Goal: Information Seeking & Learning: Learn about a topic

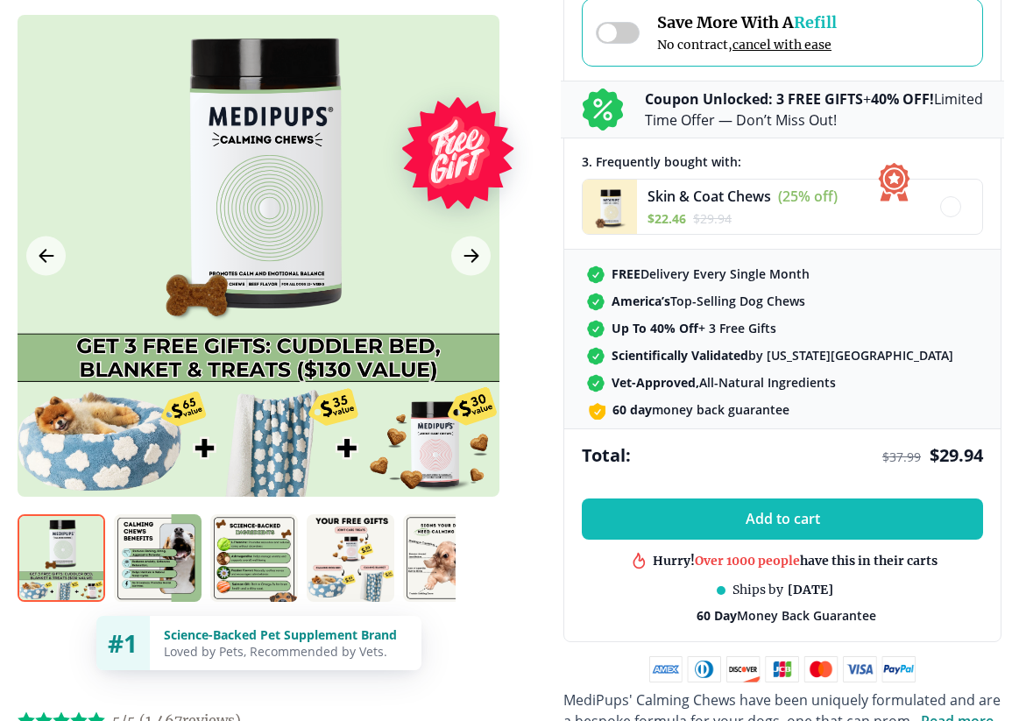
scroll to position [489, 0]
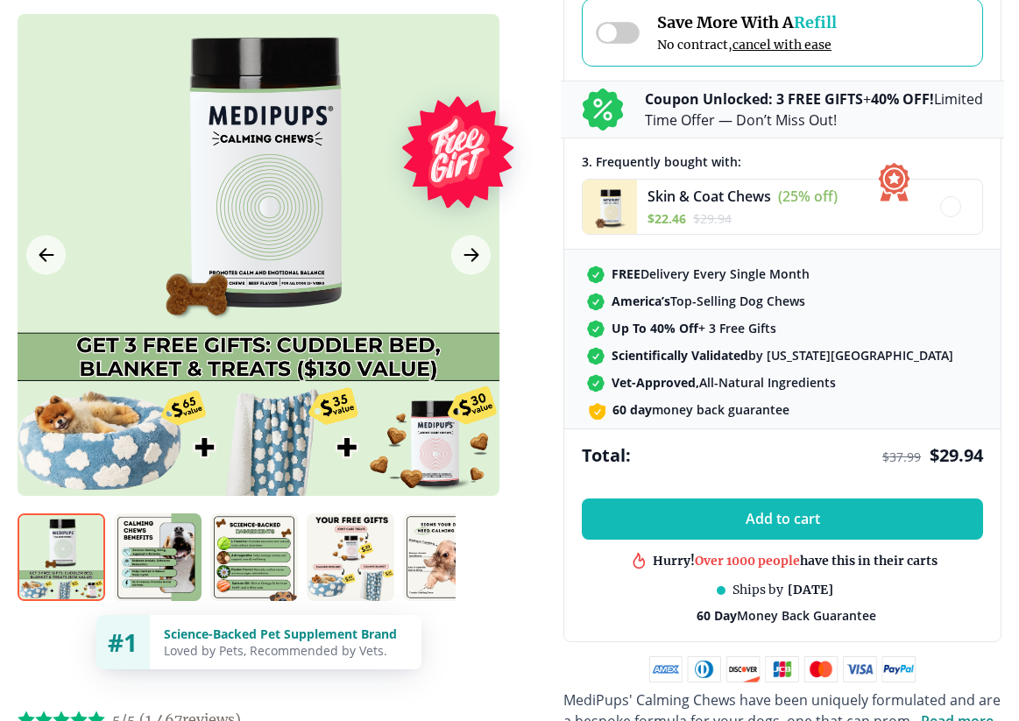
click at [160, 543] on img at bounding box center [158, 558] width 88 height 88
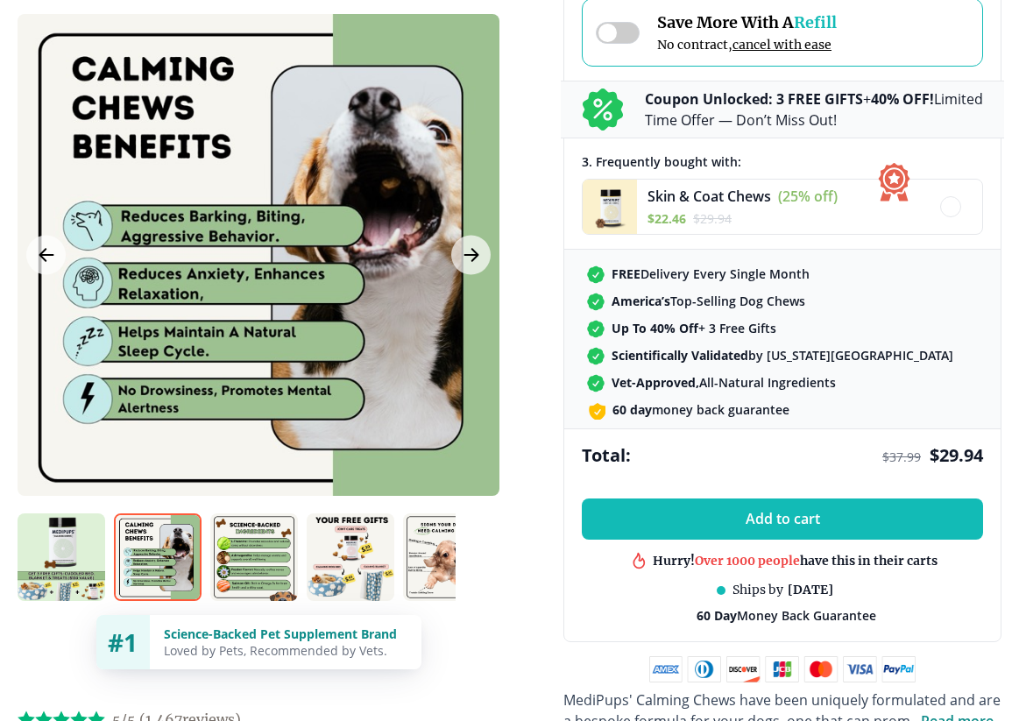
click at [262, 536] on img at bounding box center [254, 558] width 88 height 88
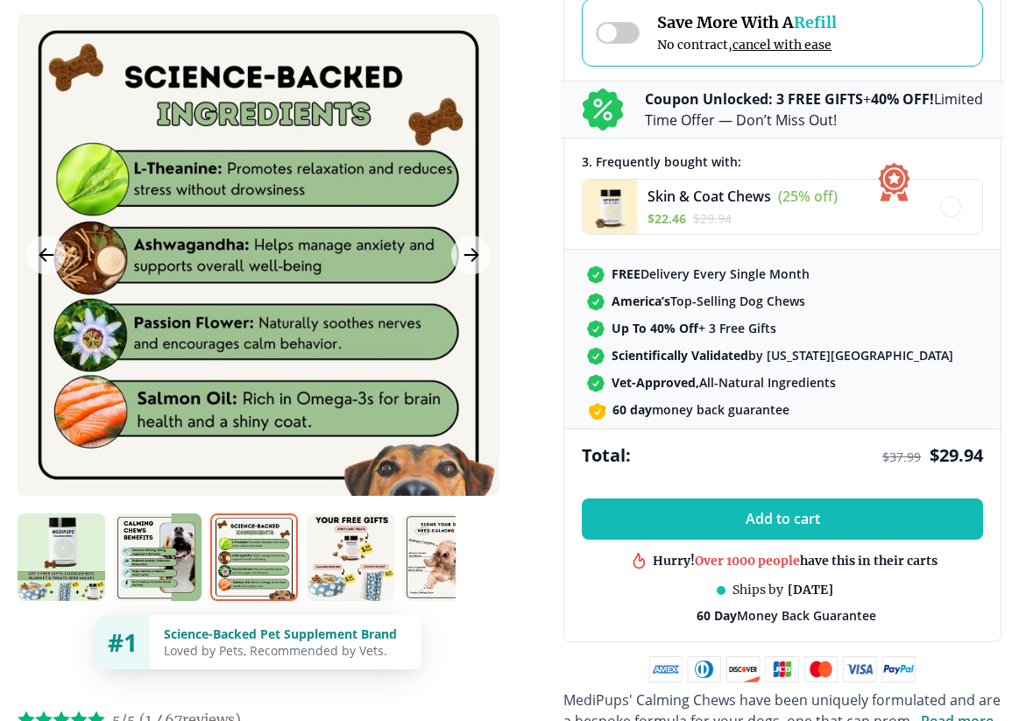
click at [353, 541] on img at bounding box center [351, 558] width 88 height 88
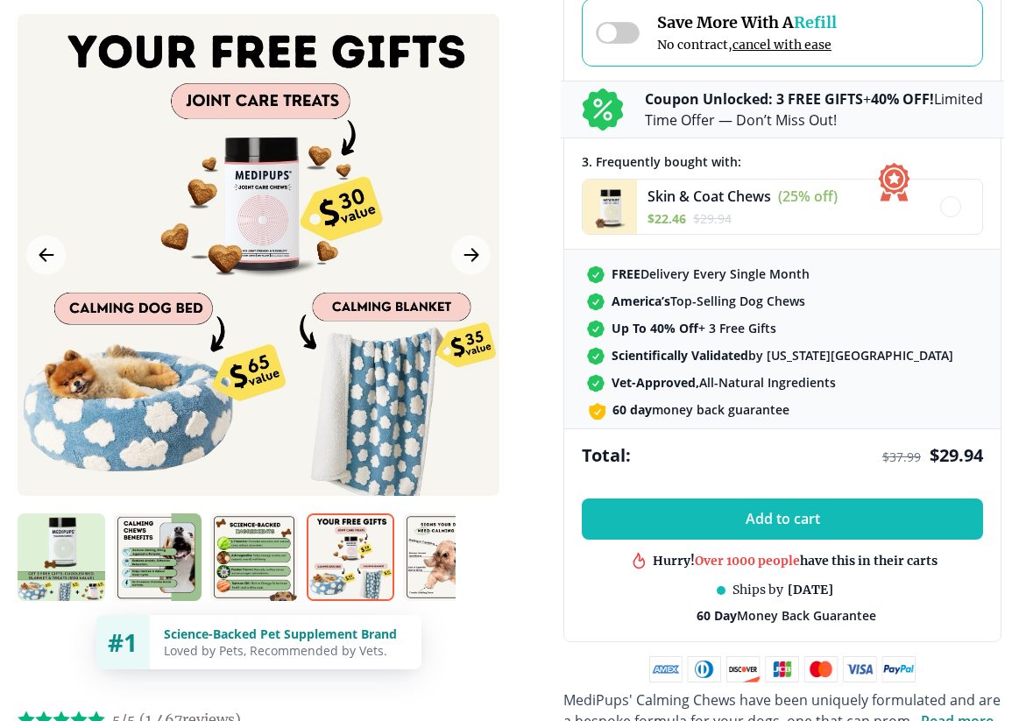
click at [451, 543] on img at bounding box center [447, 558] width 88 height 88
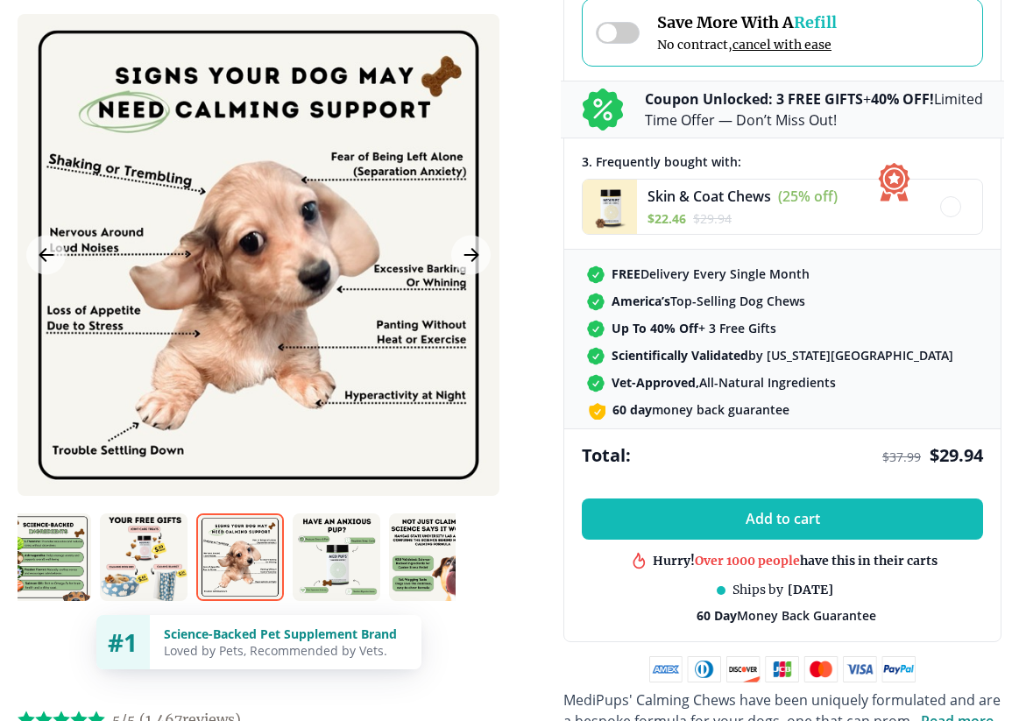
scroll to position [0, 251]
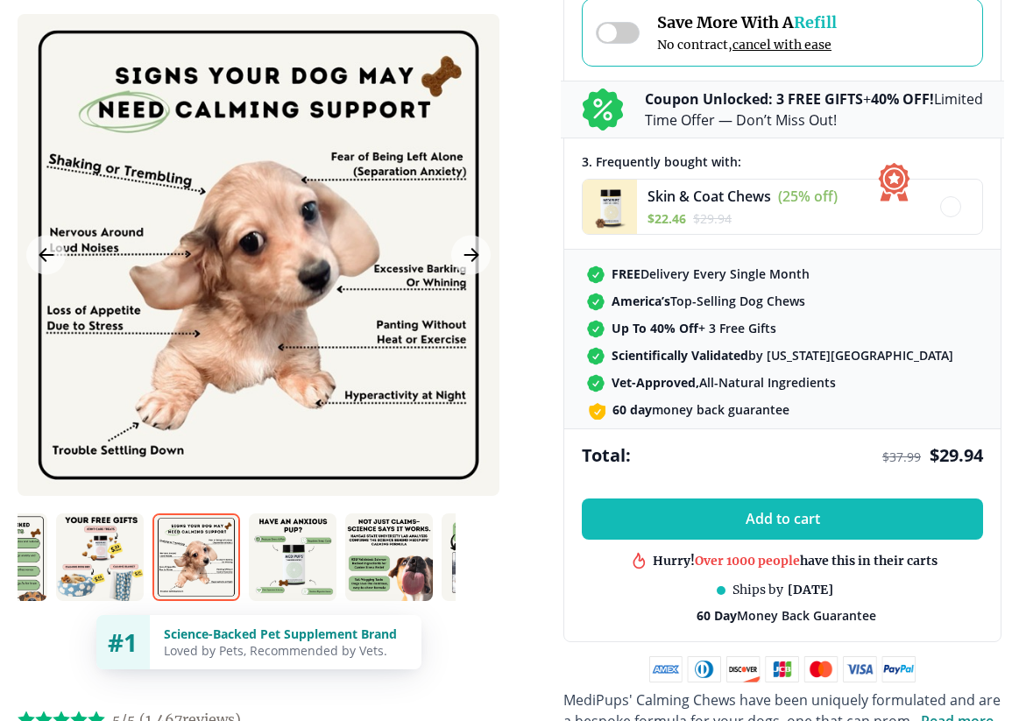
click at [311, 558] on img at bounding box center [293, 558] width 88 height 88
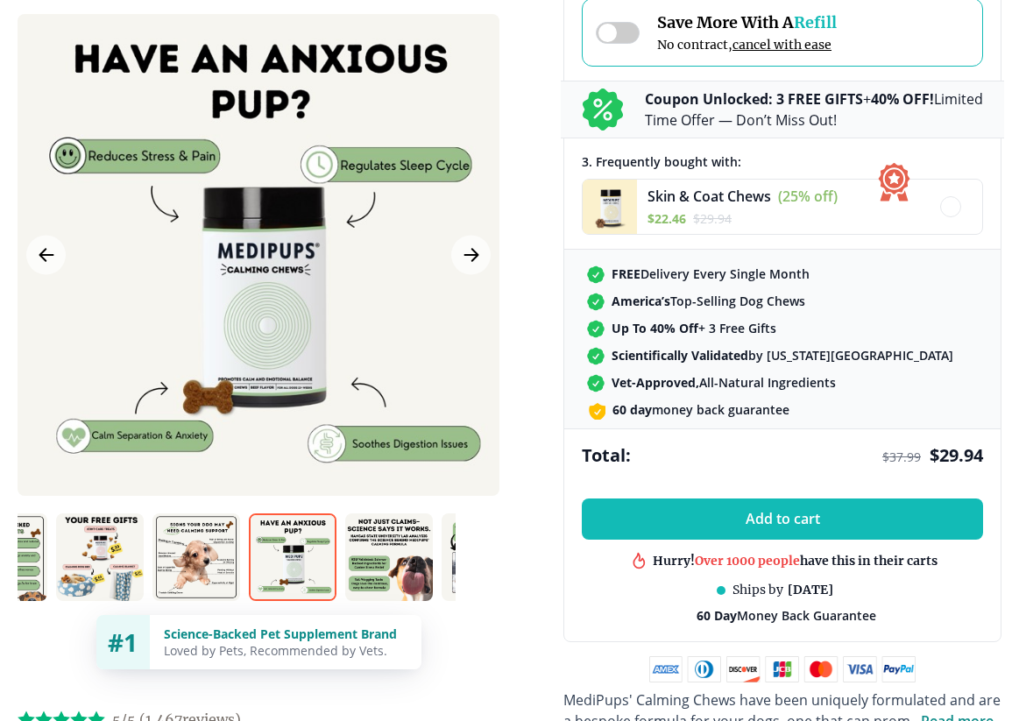
click at [429, 553] on img at bounding box center [389, 558] width 88 height 88
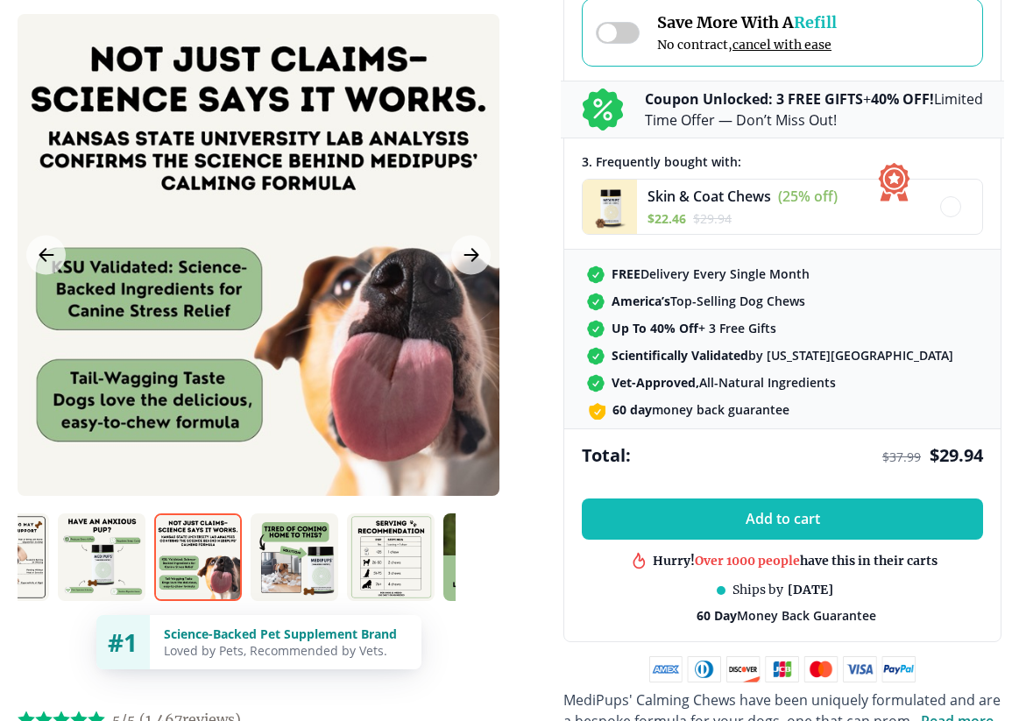
scroll to position [0, 504]
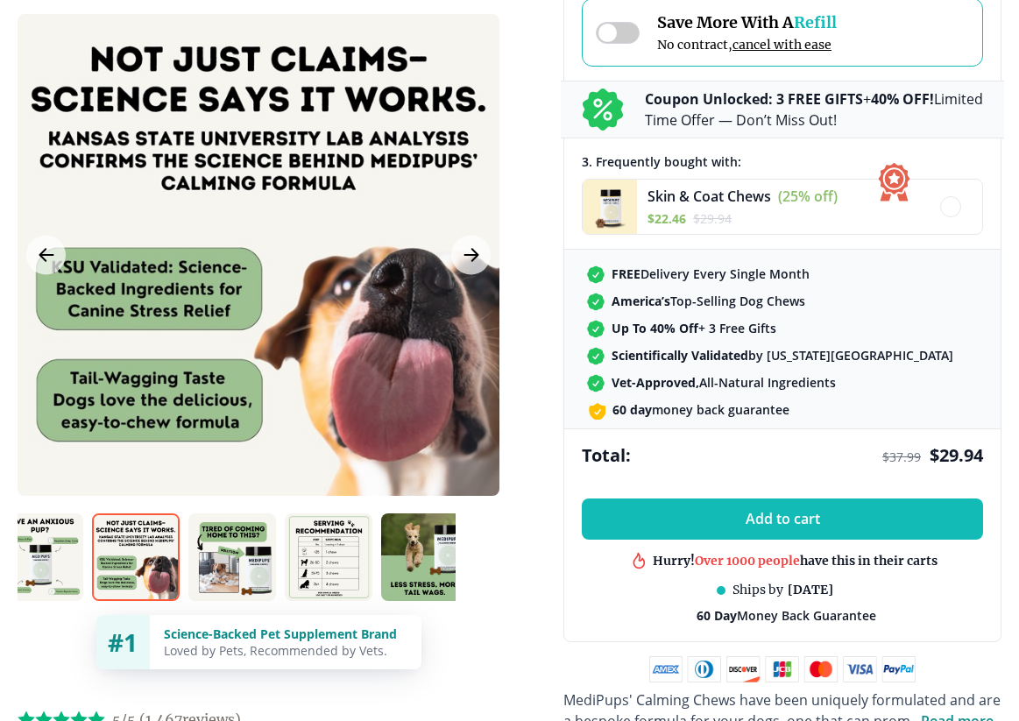
click at [250, 550] on img at bounding box center [232, 558] width 88 height 88
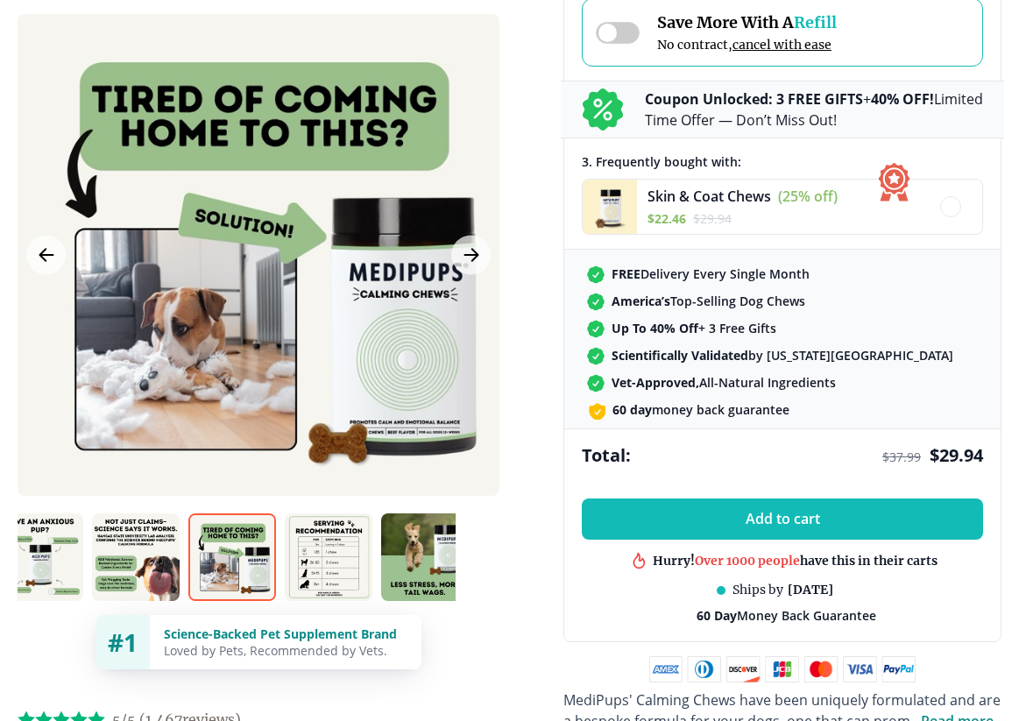
click at [345, 550] on img at bounding box center [329, 558] width 88 height 88
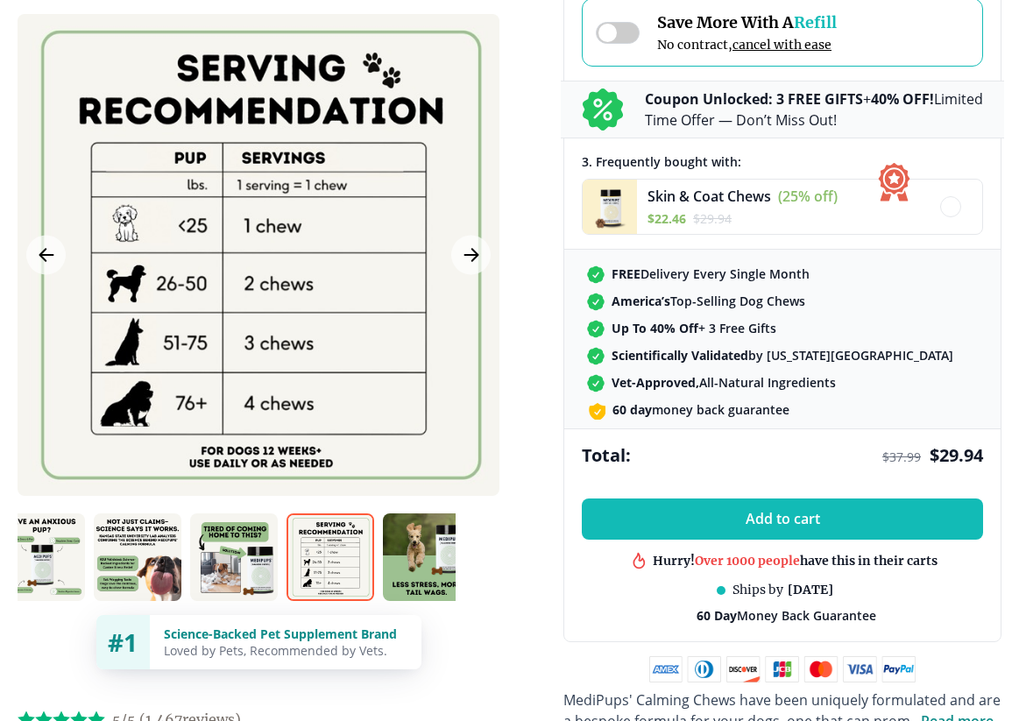
click at [444, 542] on img at bounding box center [427, 558] width 88 height 88
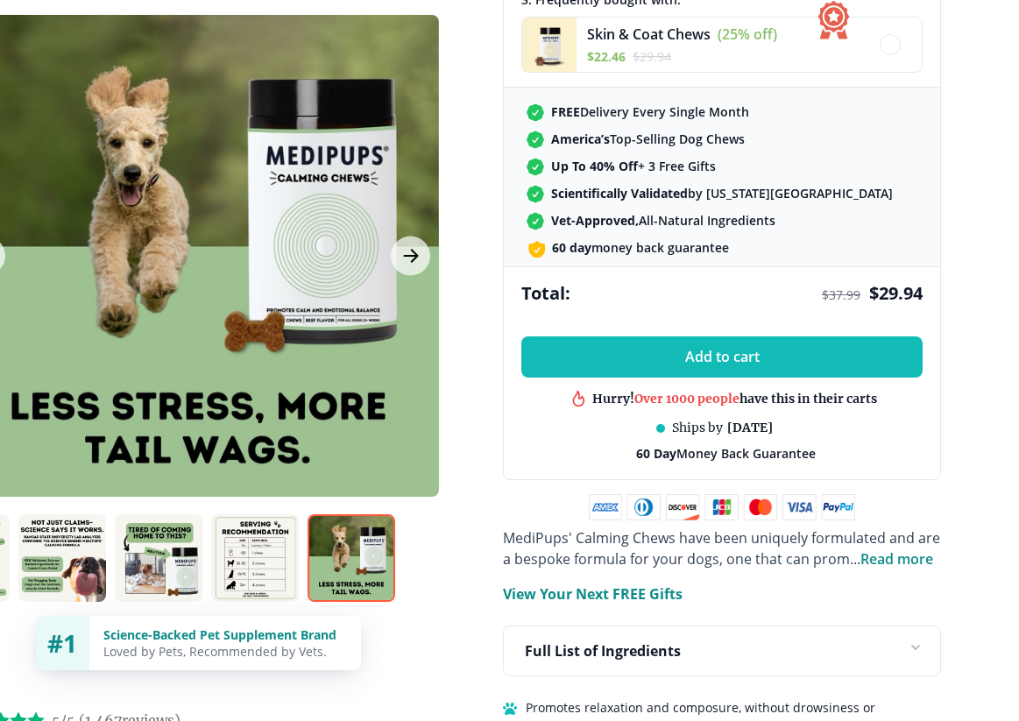
scroll to position [651, 60]
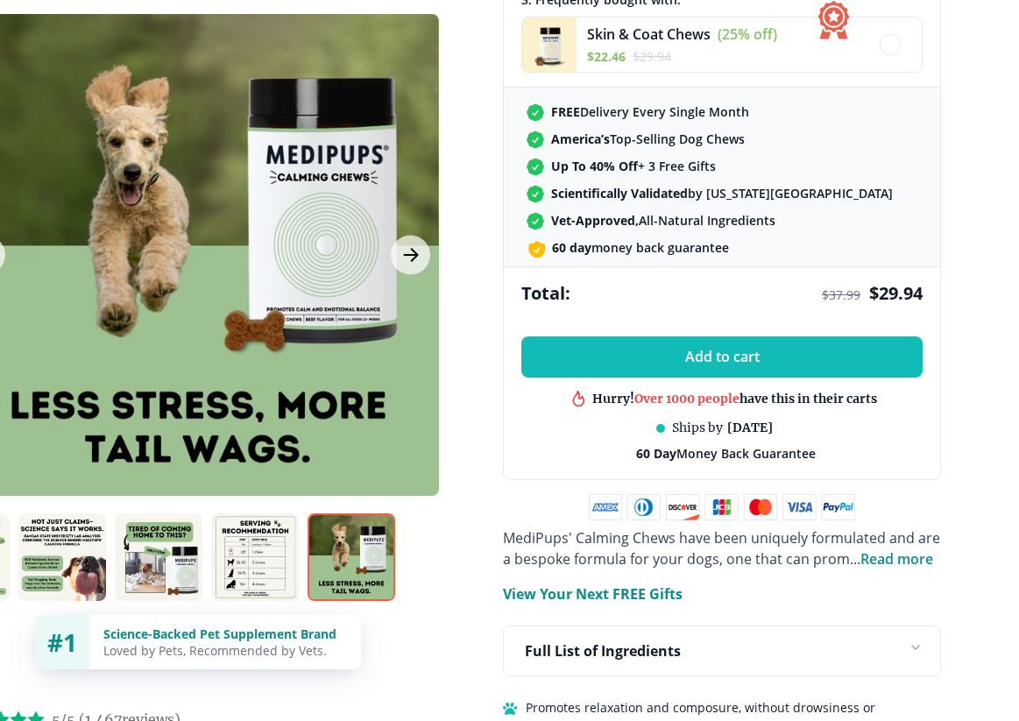
click at [897, 564] on span "Read more" at bounding box center [897, 559] width 73 height 19
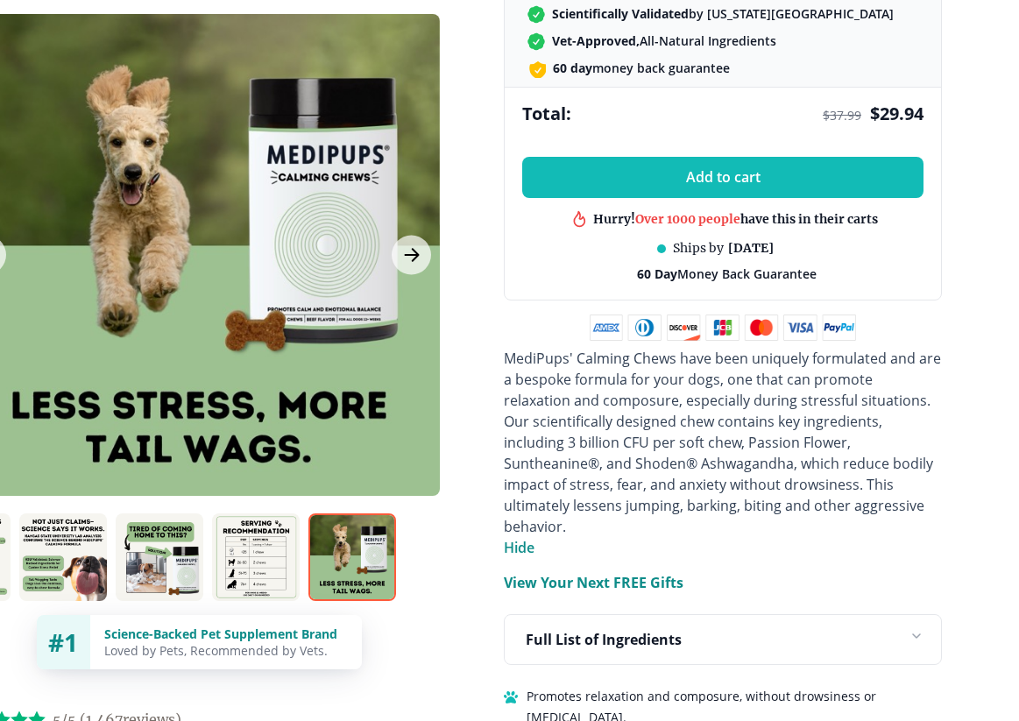
scroll to position [831, 60]
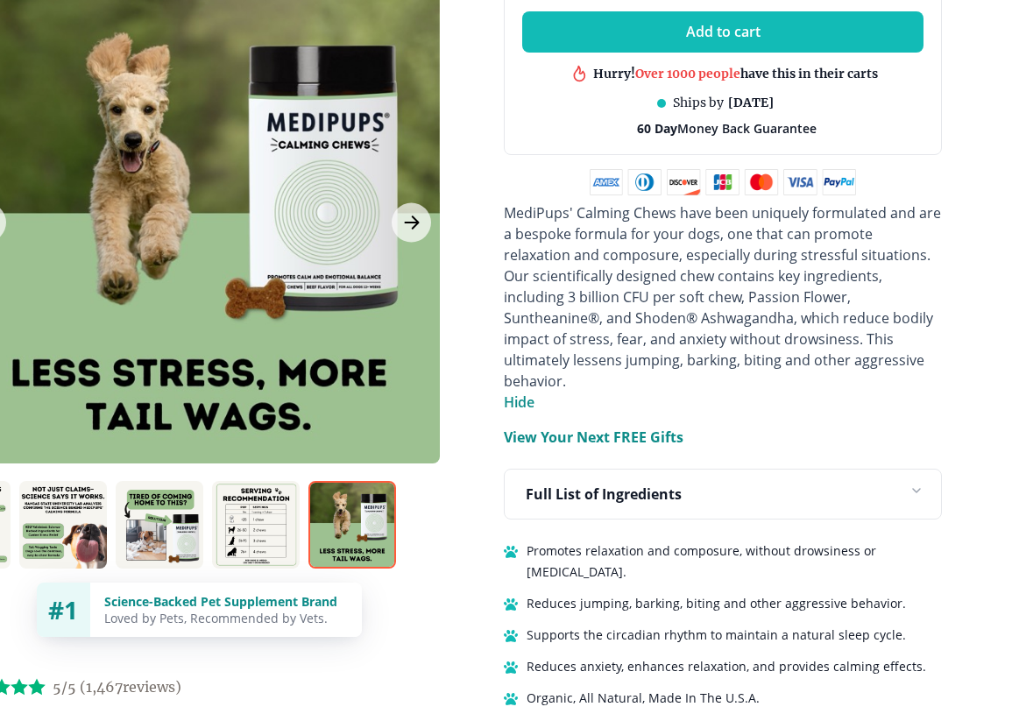
scroll to position [976, 60]
click at [650, 427] on p "View Your Next FREE Gifts" at bounding box center [593, 437] width 180 height 21
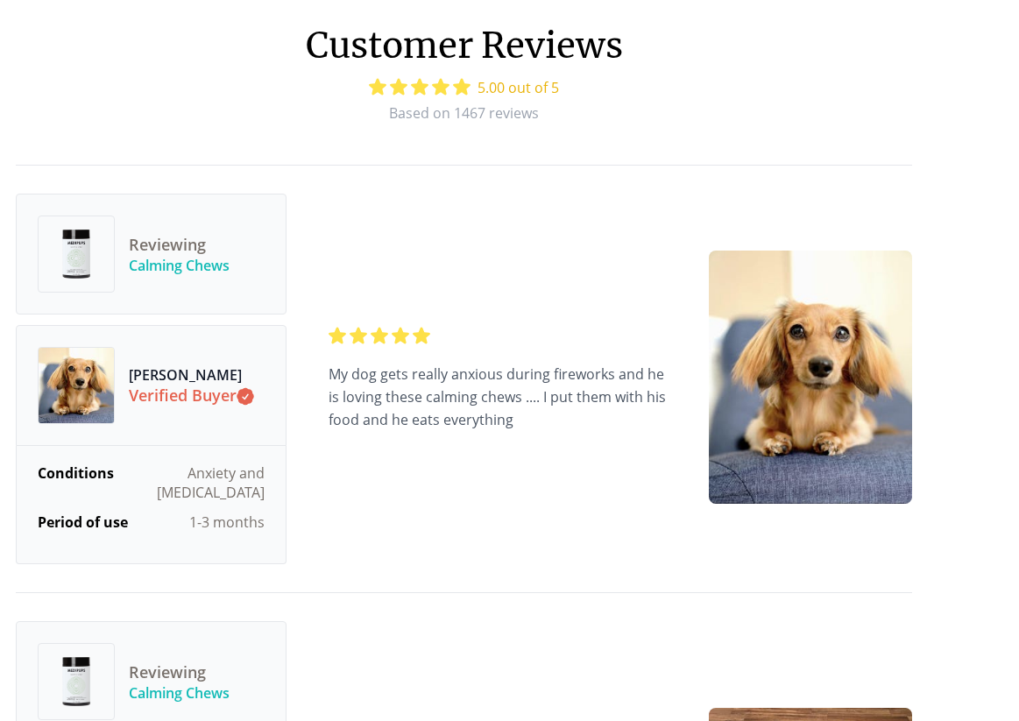
scroll to position [5916, 46]
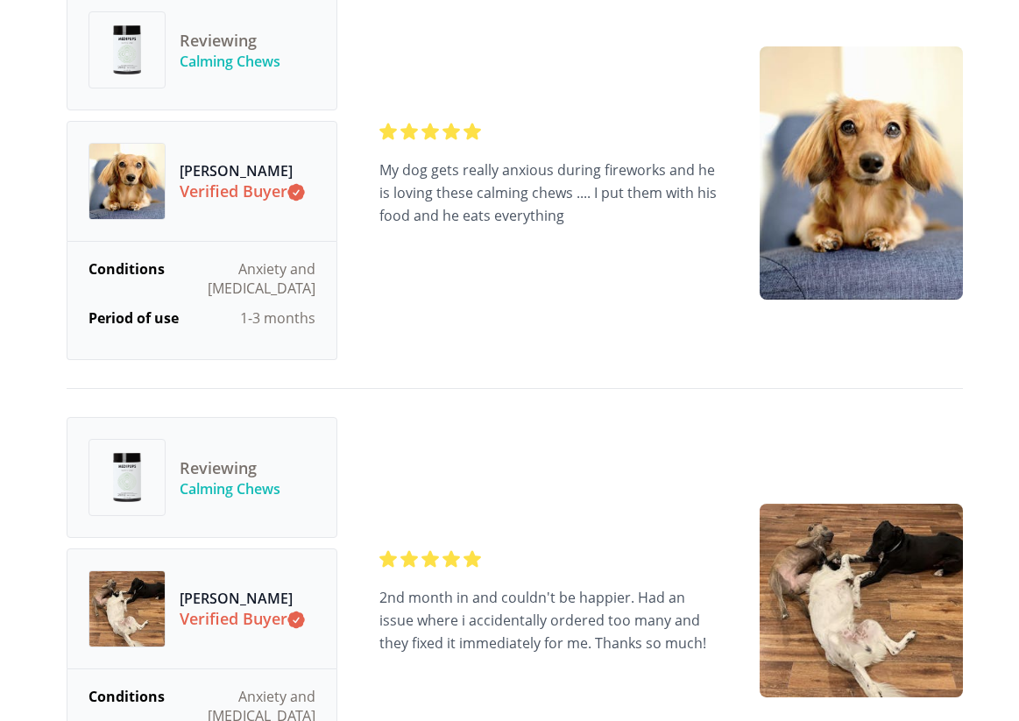
scroll to position [6136, 0]
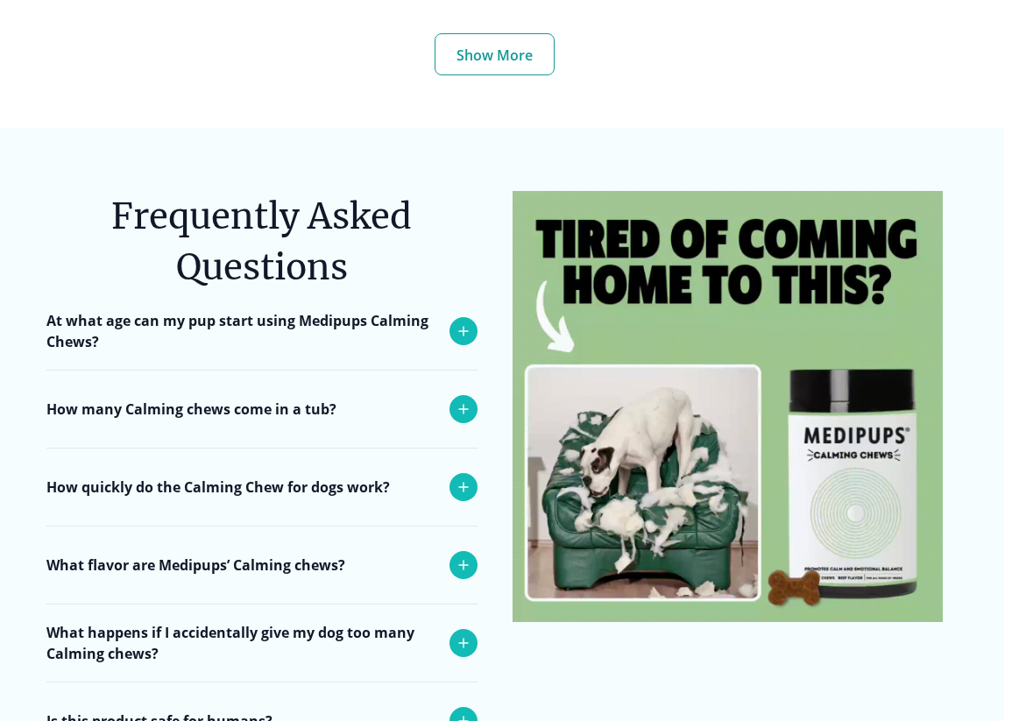
scroll to position [7375, 15]
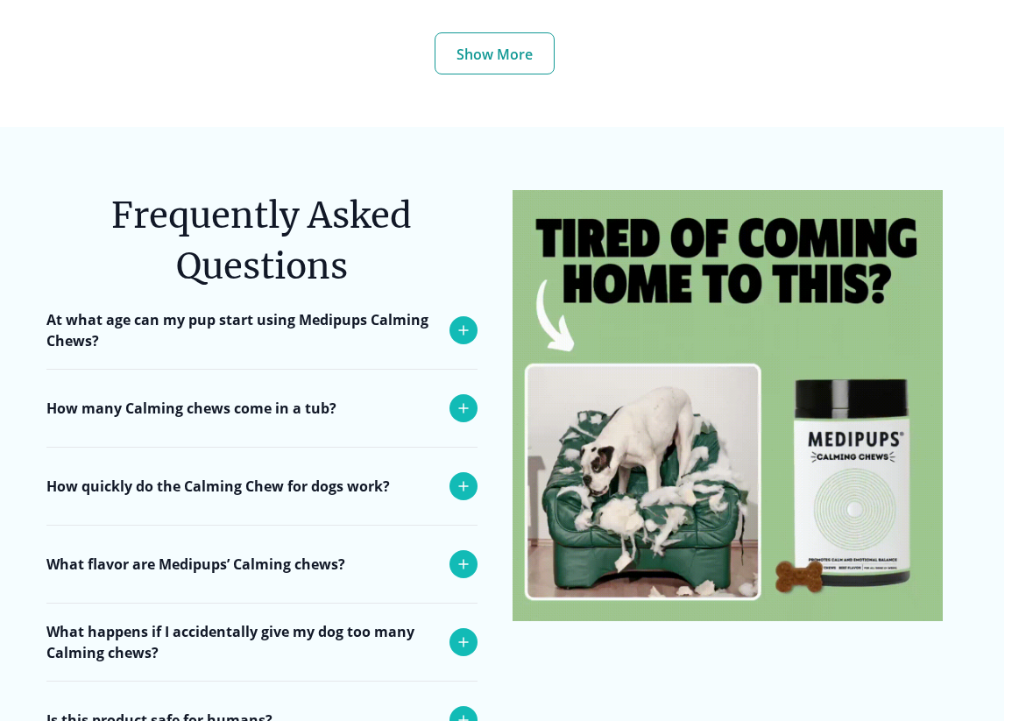
click at [473, 320] on icon at bounding box center [463, 330] width 21 height 21
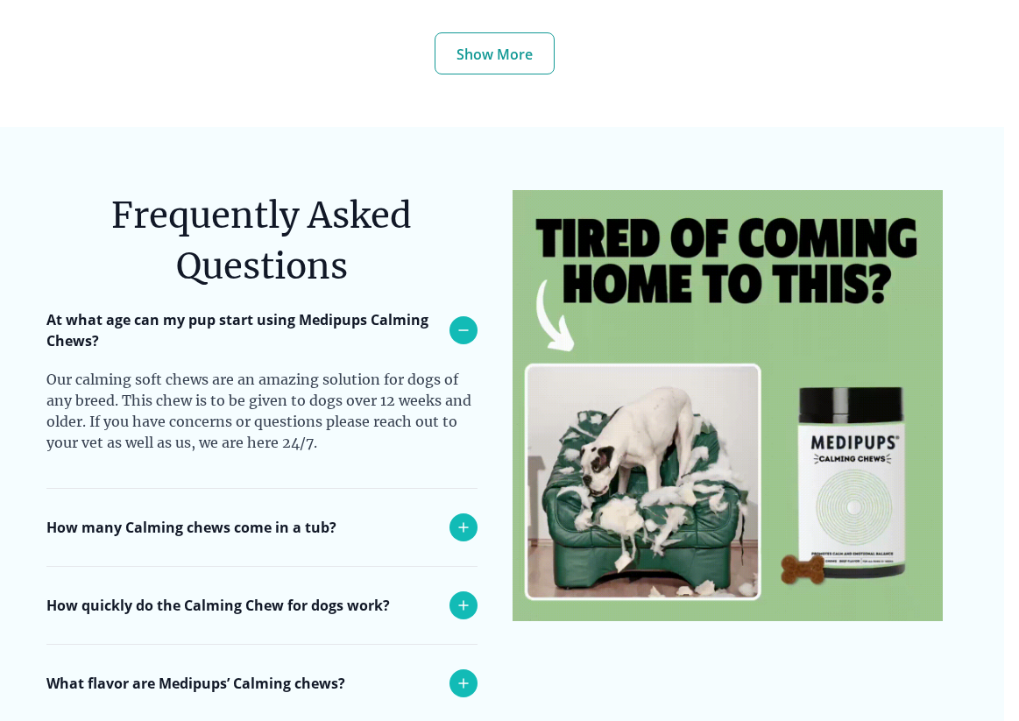
click at [470, 517] on icon at bounding box center [463, 527] width 21 height 21
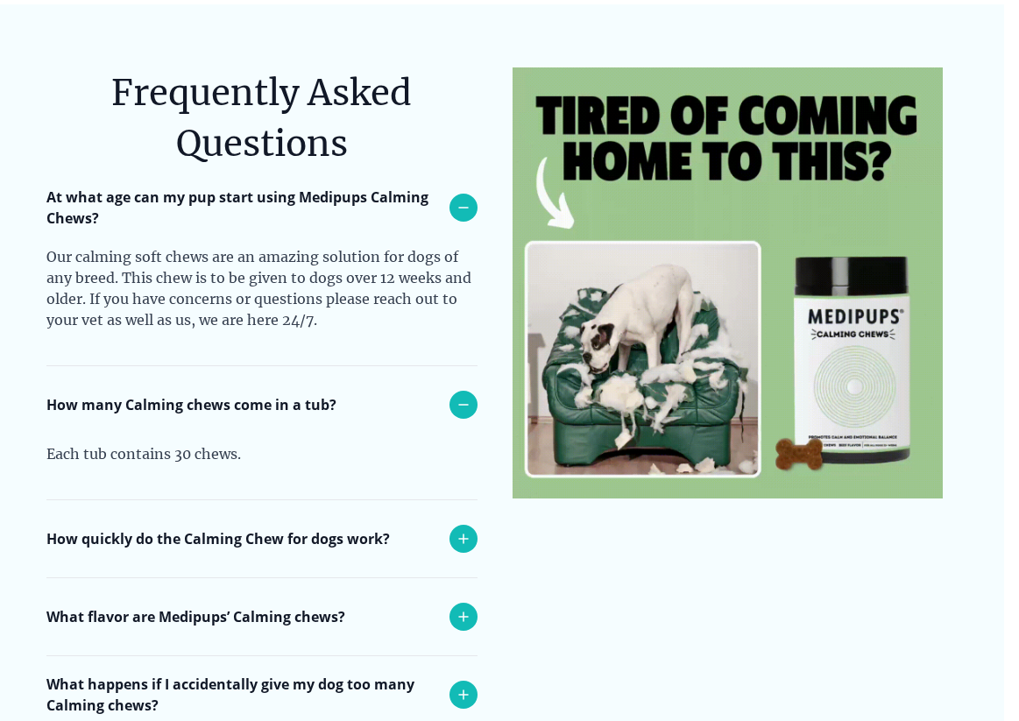
scroll to position [7498, 15]
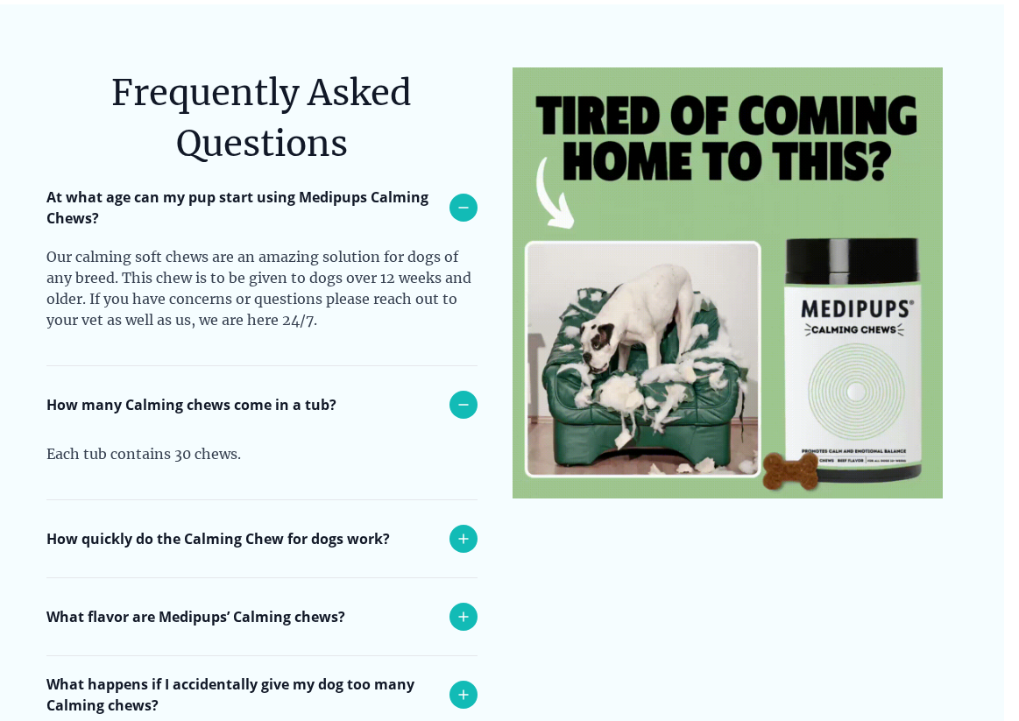
click at [468, 529] on icon at bounding box center [463, 539] width 21 height 21
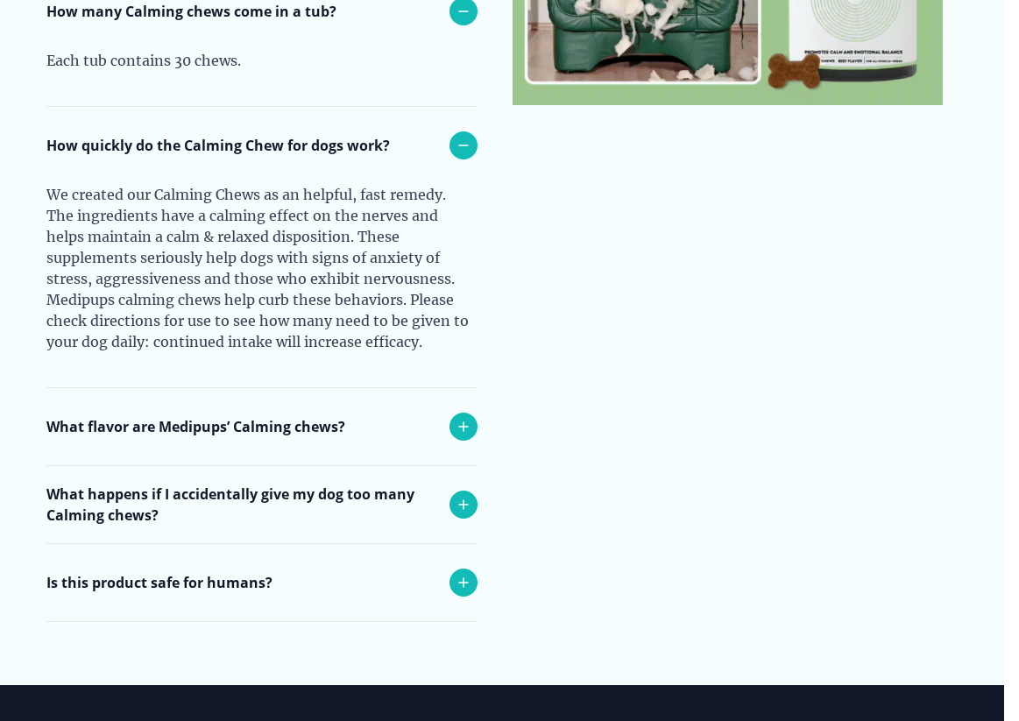
scroll to position [7891, 15]
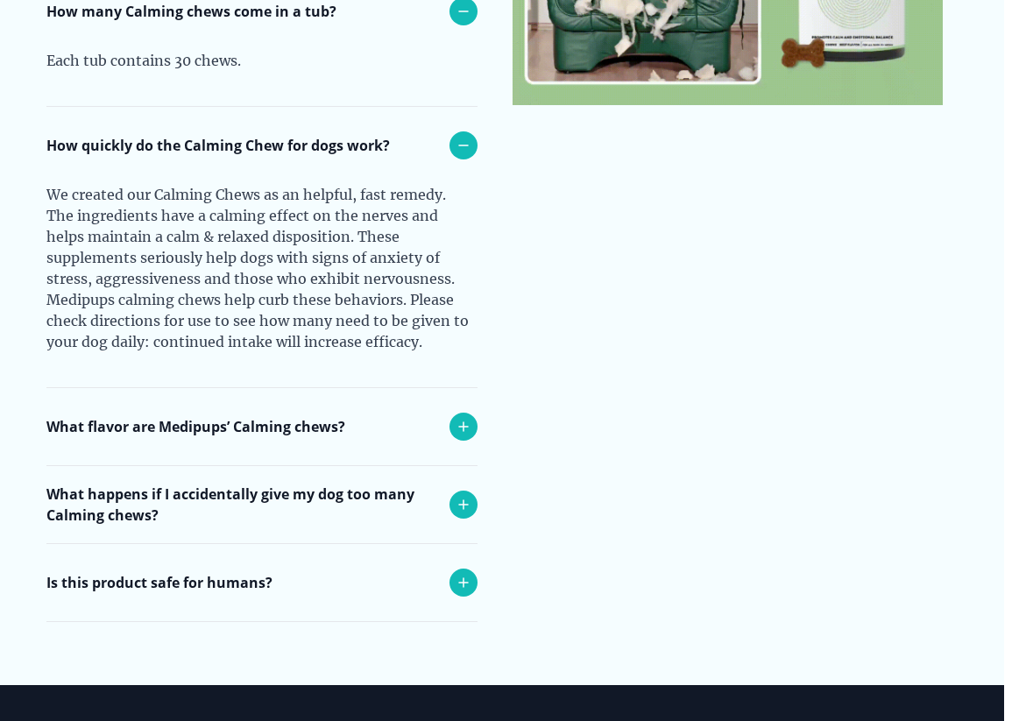
click at [465, 416] on icon at bounding box center [463, 426] width 21 height 21
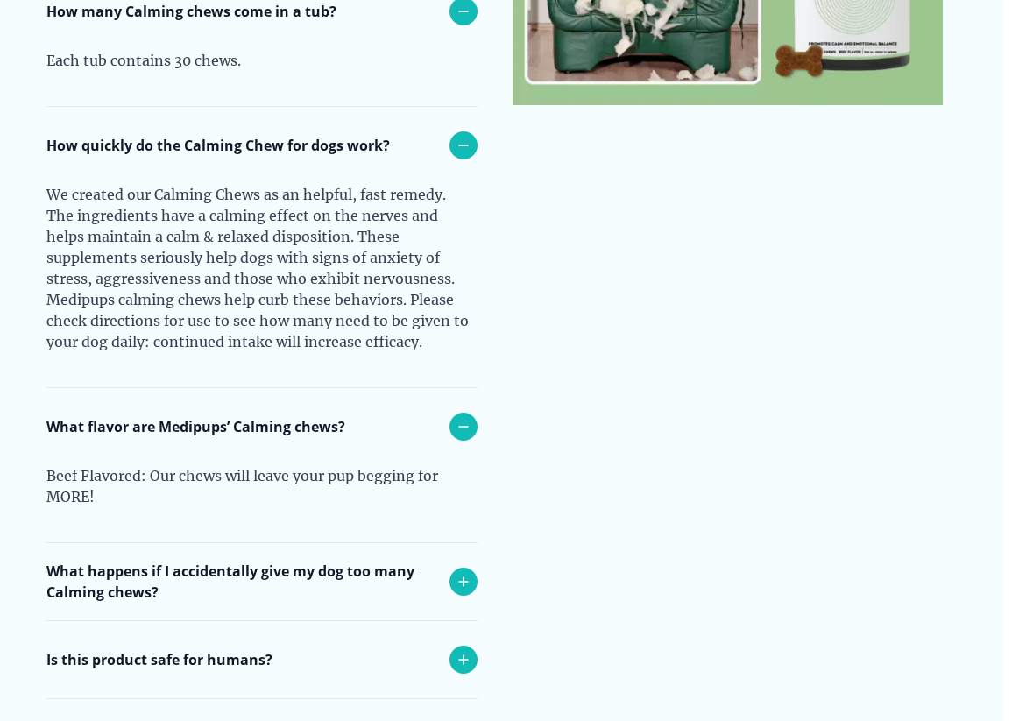
click at [461, 571] on icon at bounding box center [463, 581] width 21 height 21
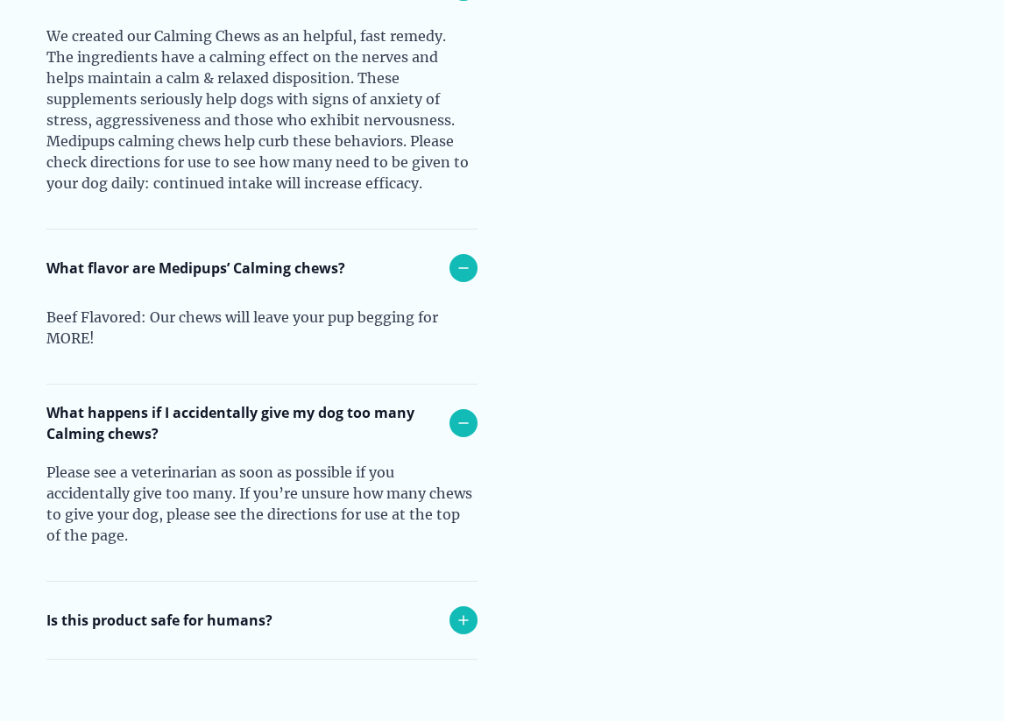
scroll to position [8051, 15]
click at [515, 579] on section "Frequently Asked Questions At what age can my pup start using Medipups Calming …" at bounding box center [494, 86] width 1019 height 1271
click at [468, 579] on icon at bounding box center [463, 619] width 21 height 21
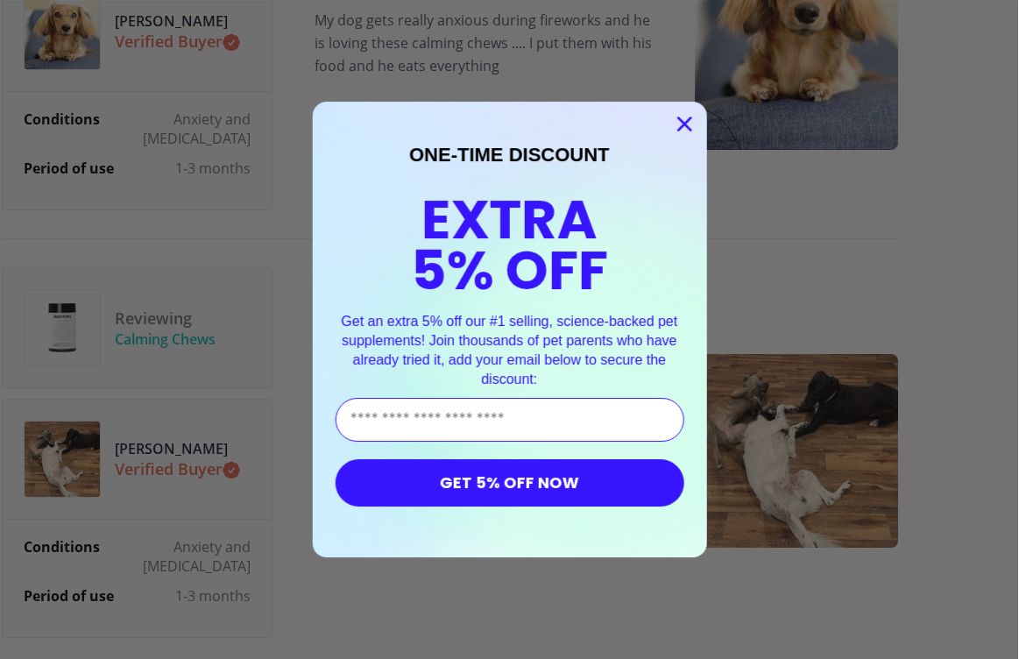
scroll to position [6271, 60]
click at [688, 115] on circle "Close dialog" at bounding box center [684, 124] width 29 height 29
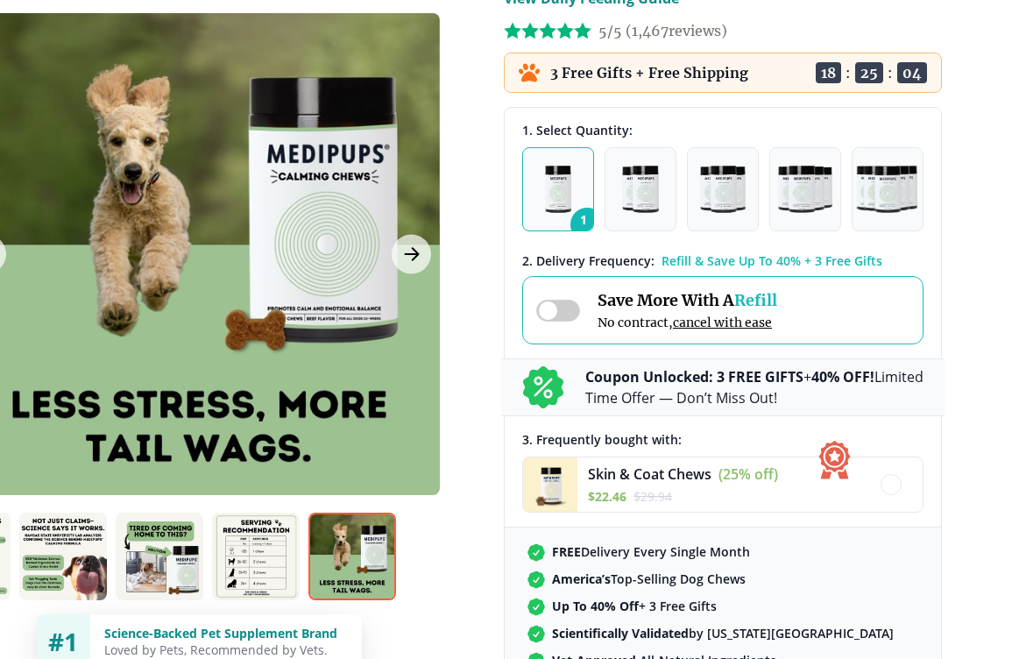
scroll to position [210, 60]
